Goal: Task Accomplishment & Management: Use online tool/utility

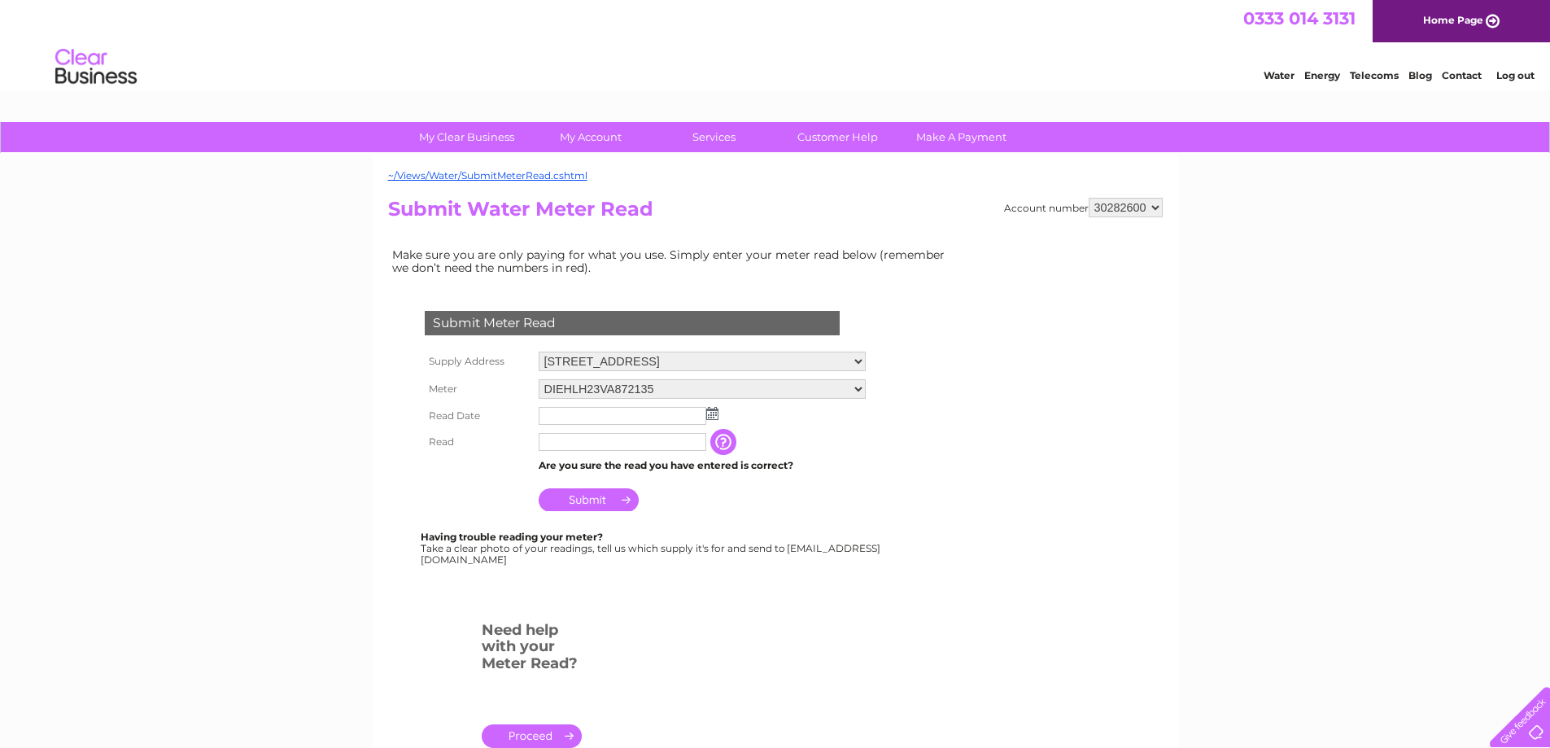
click at [709, 415] on img at bounding box center [712, 413] width 12 height 13
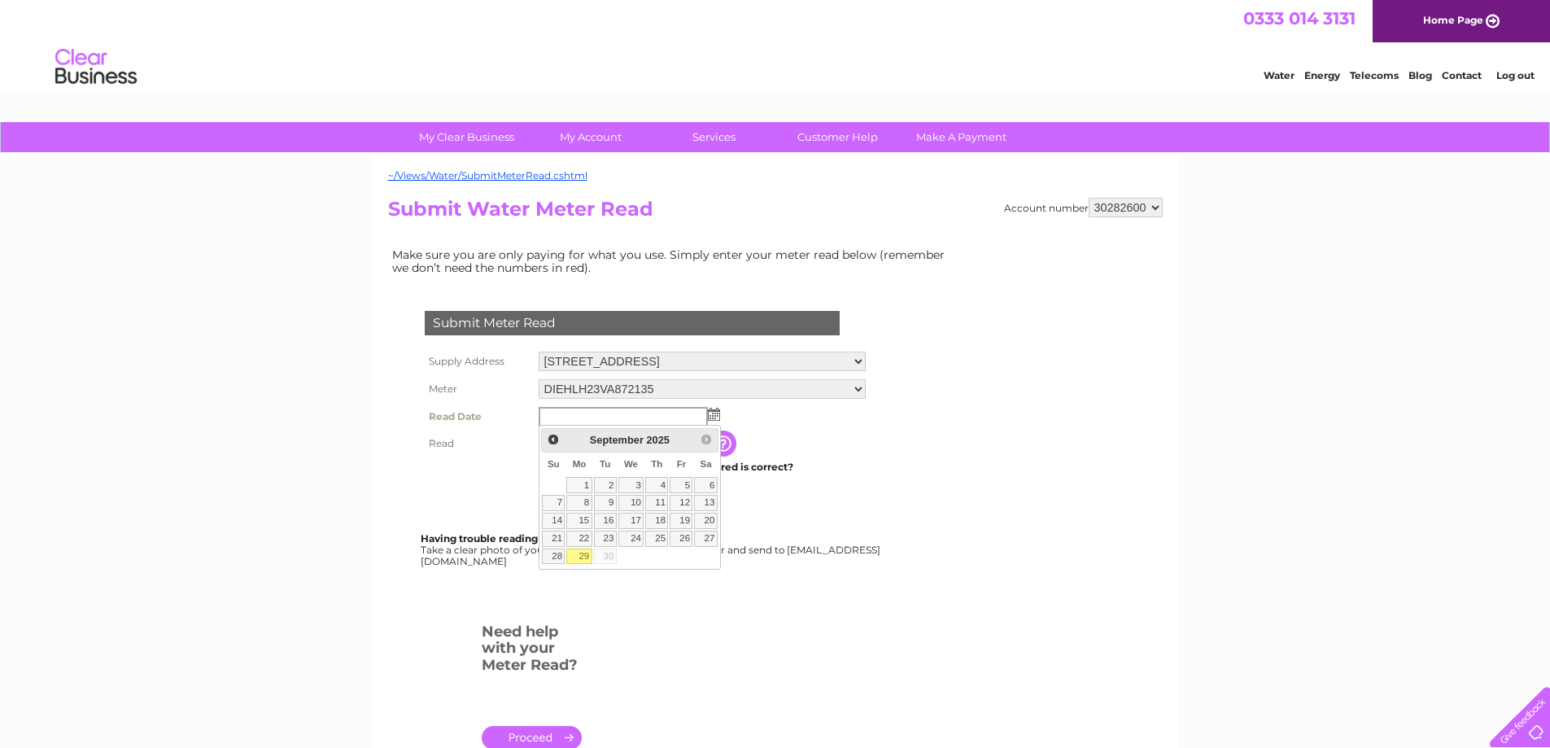
click at [588, 554] on link "29" at bounding box center [578, 556] width 25 height 16
type input "[DATE]"
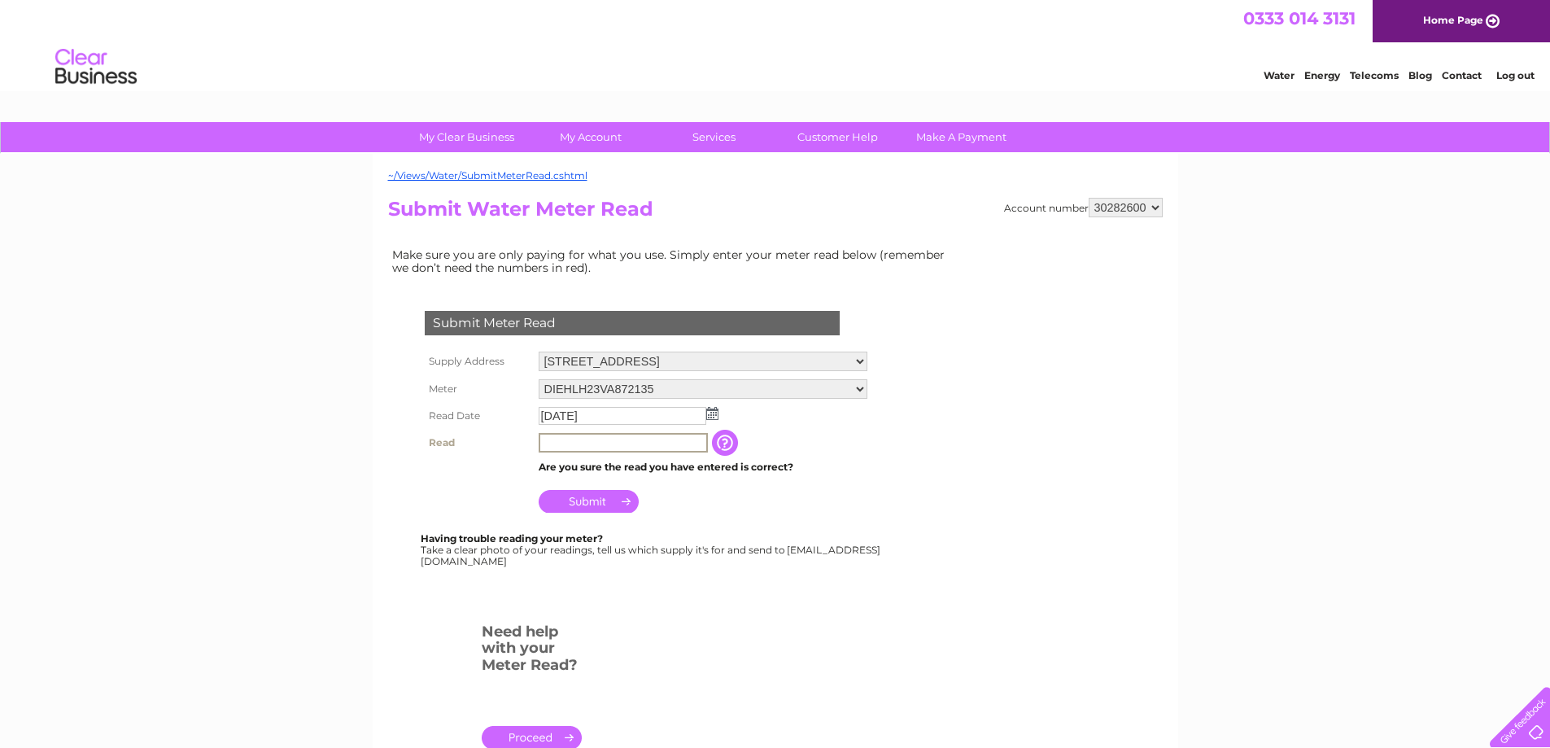
click at [557, 439] on input "text" at bounding box center [623, 443] width 169 height 20
type input "00016"
click at [580, 495] on input "Submit" at bounding box center [589, 499] width 100 height 23
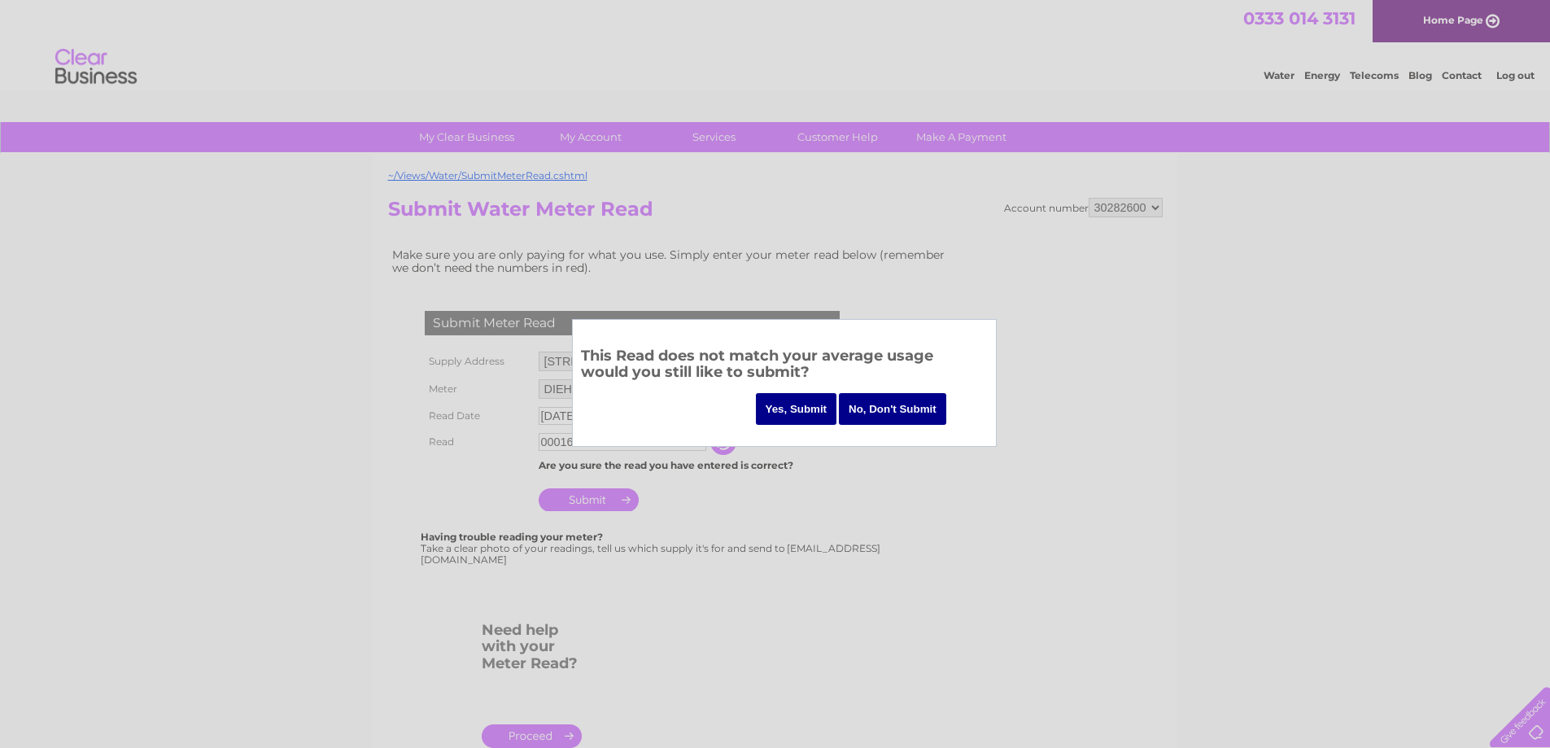
click at [787, 404] on input "Yes, Submit" at bounding box center [796, 409] width 81 height 32
